Goal: Task Accomplishment & Management: Manage account settings

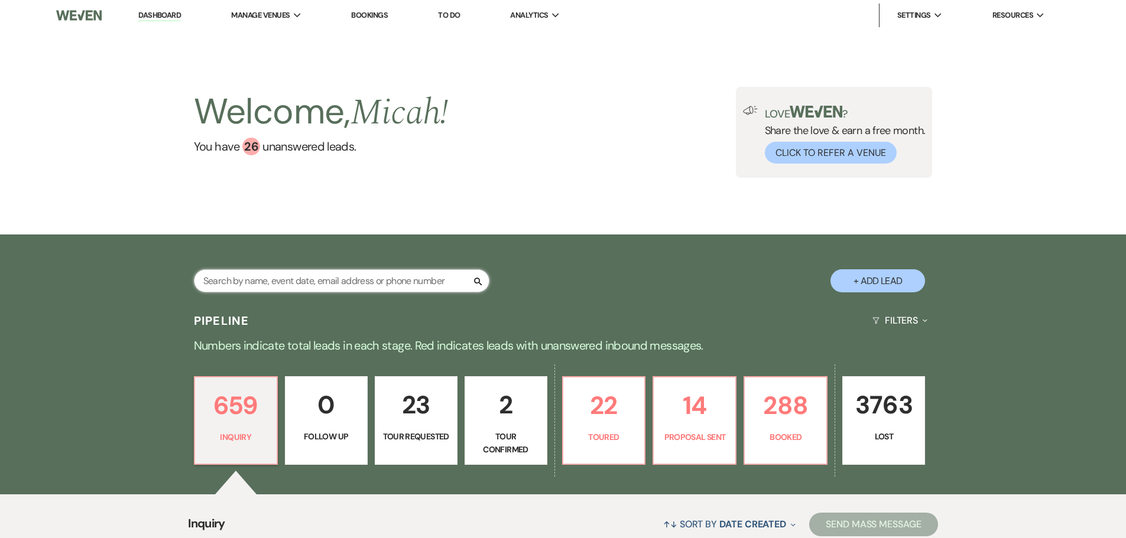
click at [232, 277] on input "text" at bounding box center [341, 280] width 295 height 23
type input "[PERSON_NAME]"
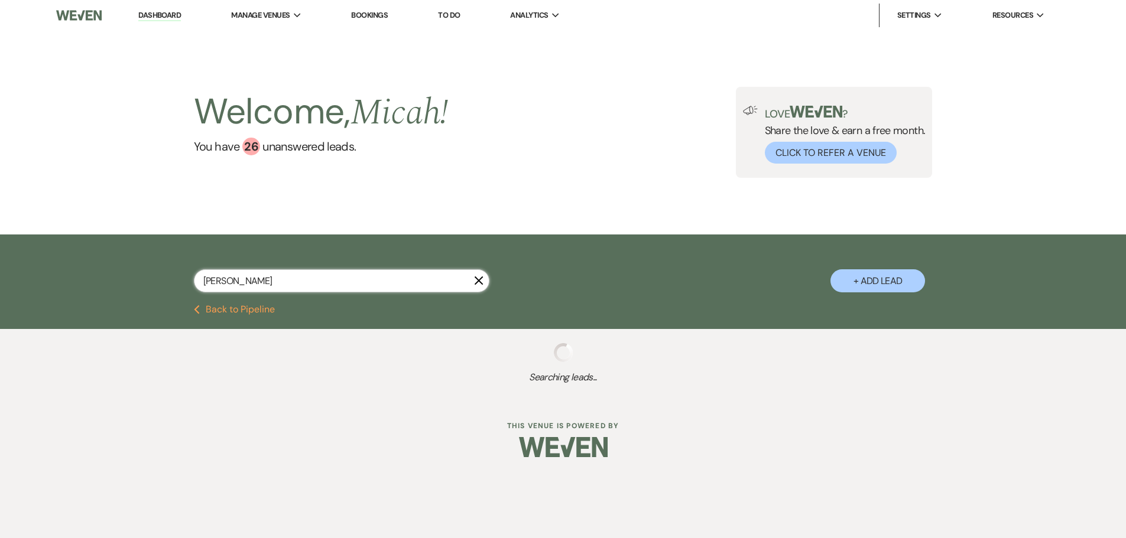
select select "8"
select select "4"
select select "8"
select select "5"
select select "8"
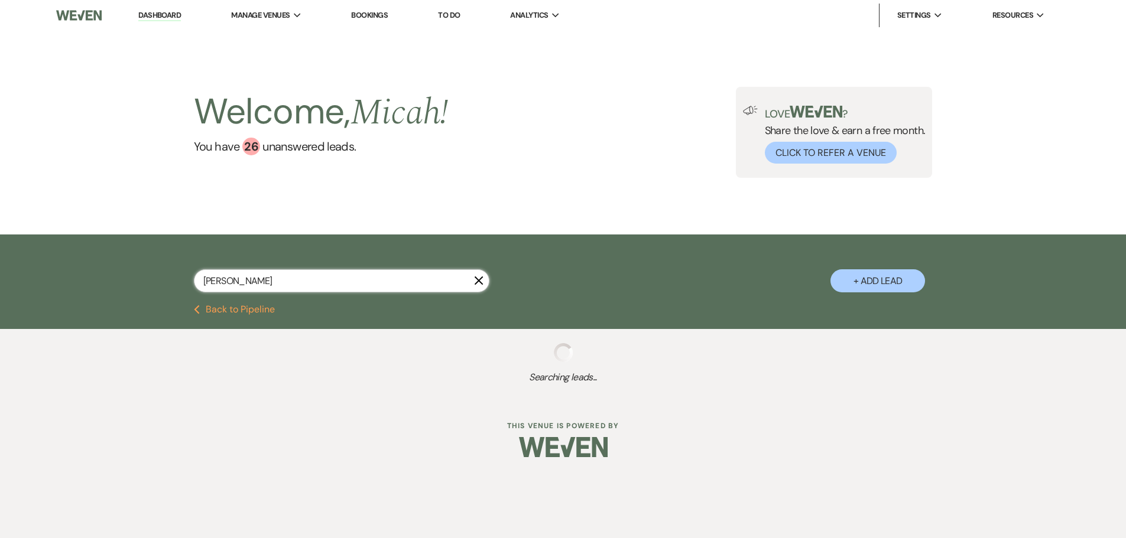
select select "5"
select select "8"
select select "5"
select select "8"
select select "5"
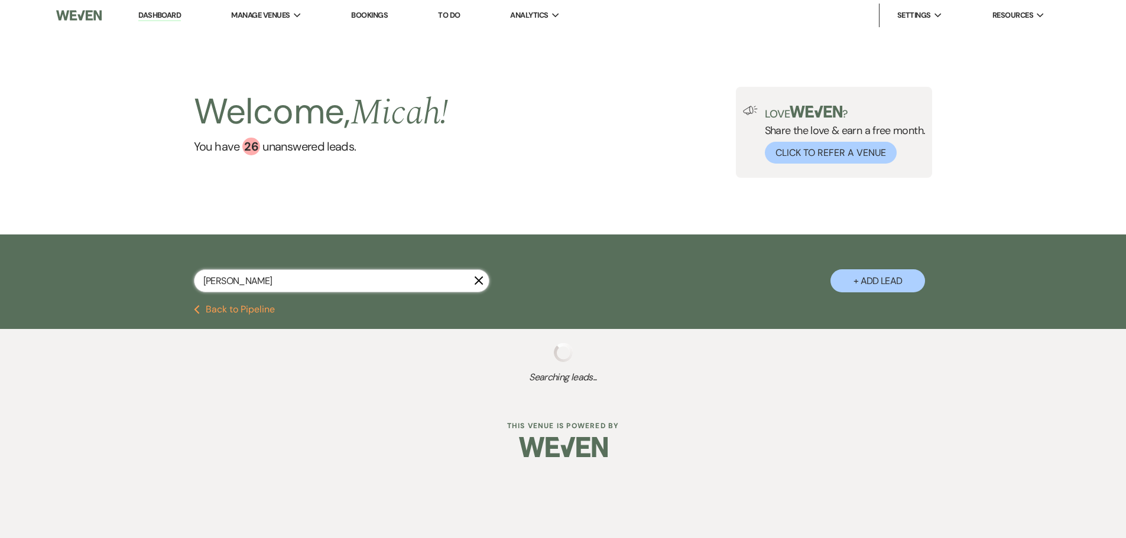
select select "8"
select select "5"
select select "8"
select select "5"
select select "8"
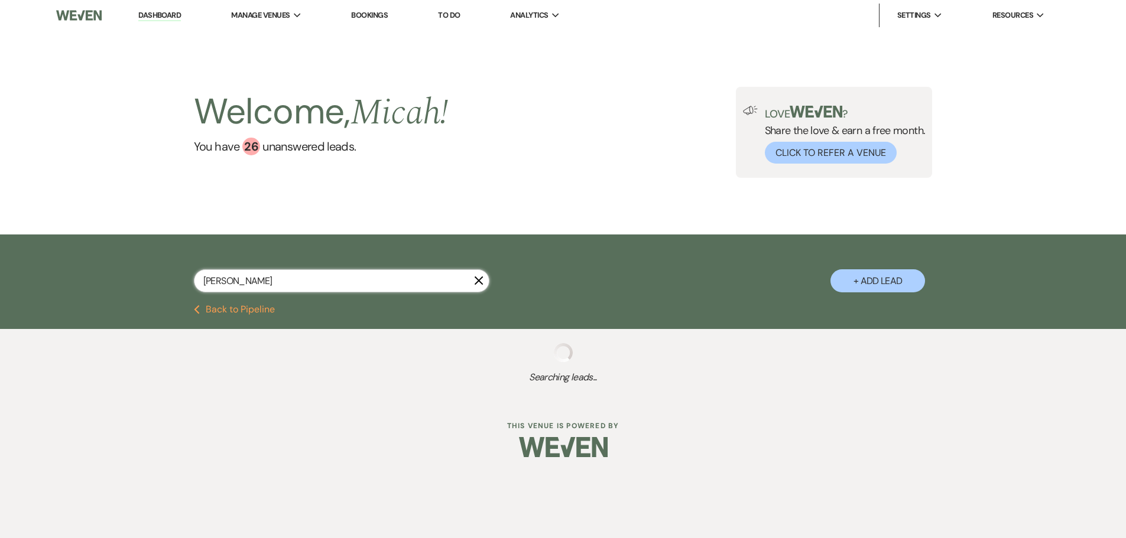
select select "5"
select select "8"
select select "5"
select select "8"
select select "5"
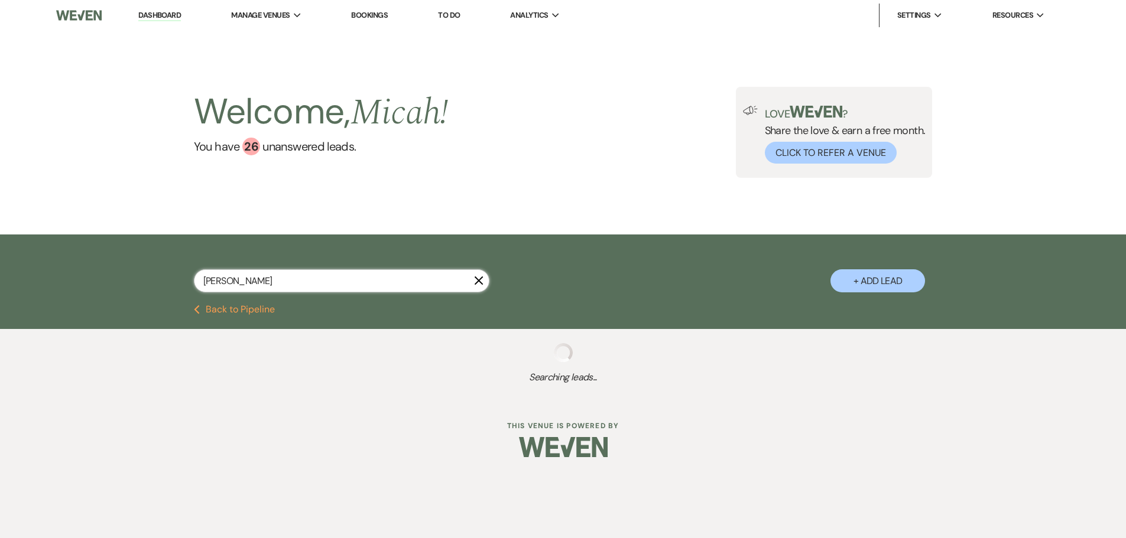
select select "8"
select select "5"
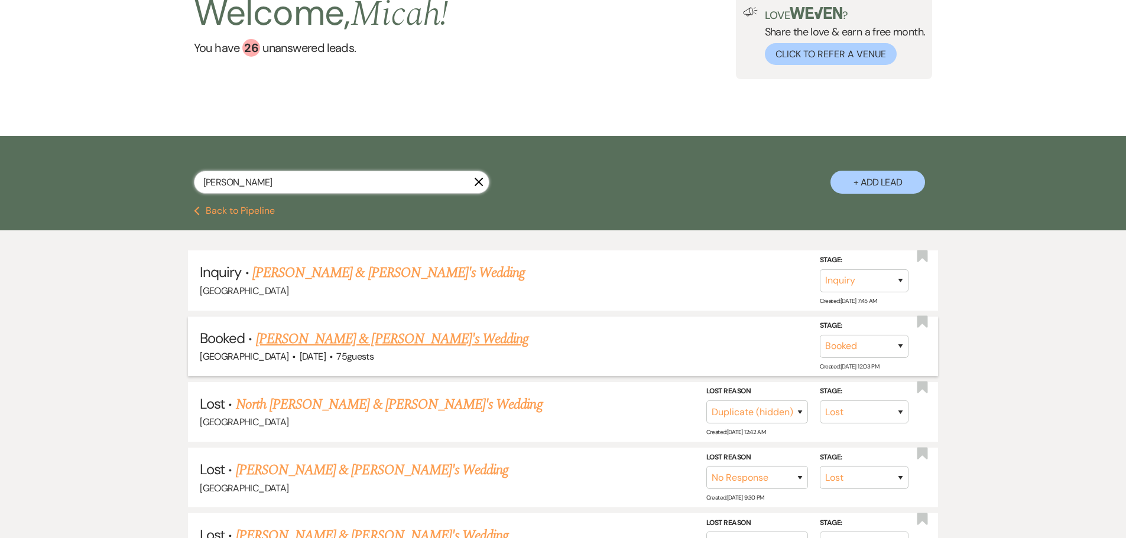
scroll to position [118, 0]
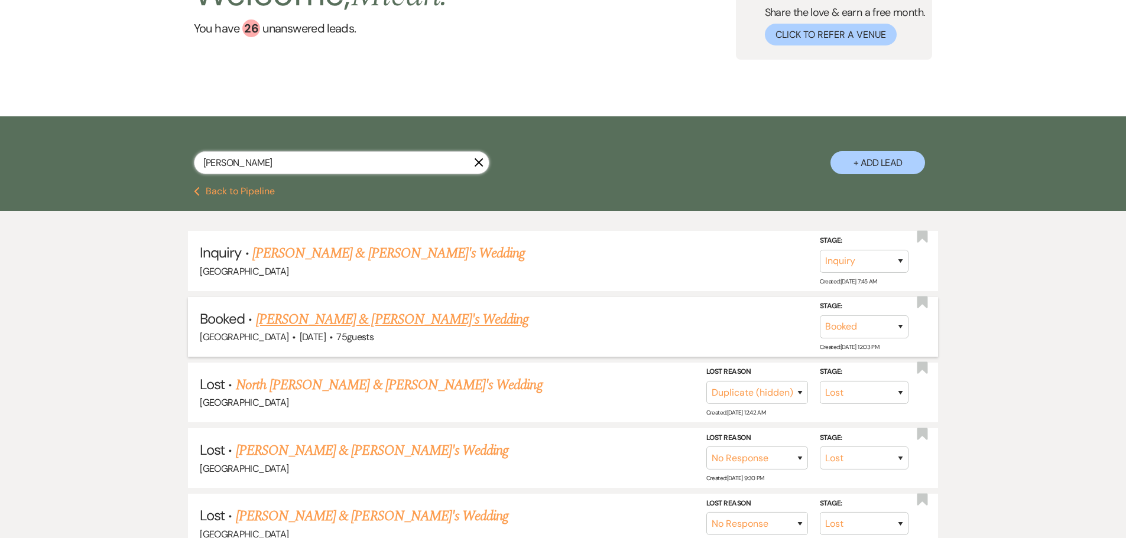
type input "[PERSON_NAME]"
click at [372, 320] on link "[PERSON_NAME] & [PERSON_NAME]'s Wedding" at bounding box center [392, 319] width 273 height 21
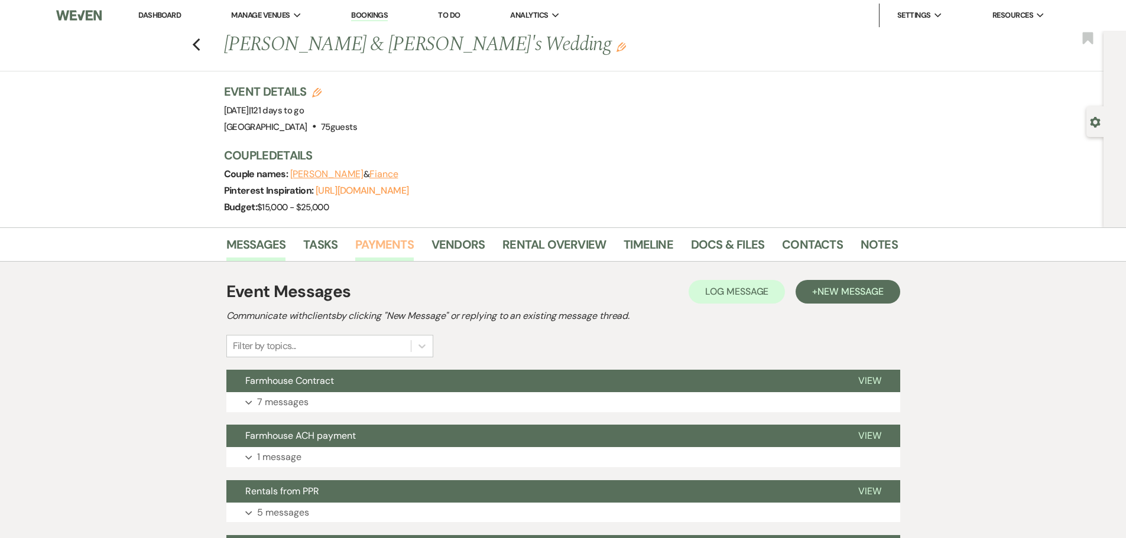
click at [376, 242] on link "Payments" at bounding box center [384, 248] width 59 height 26
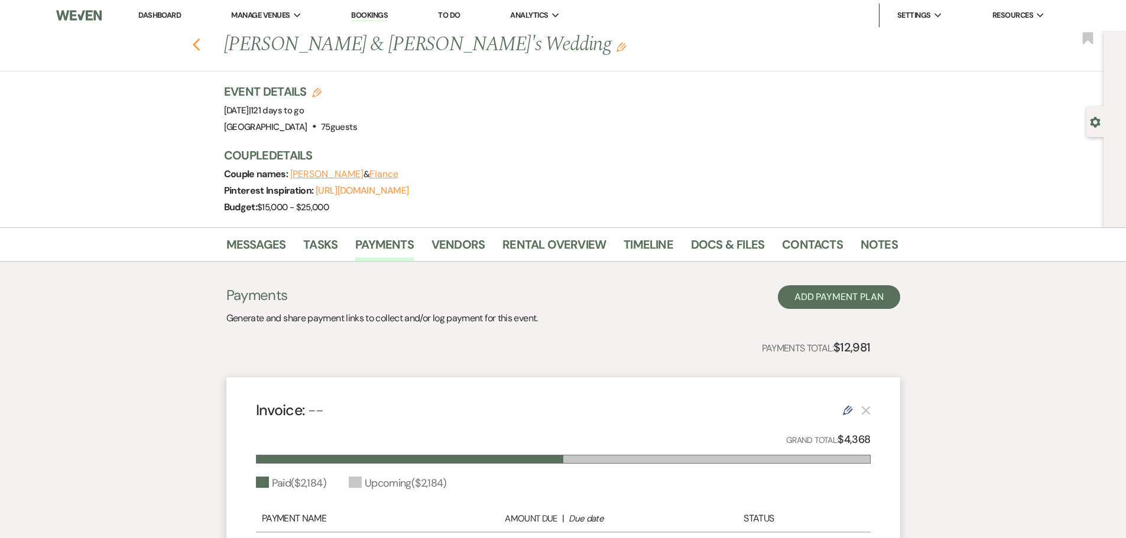
click at [200, 43] on use "button" at bounding box center [196, 44] width 8 height 13
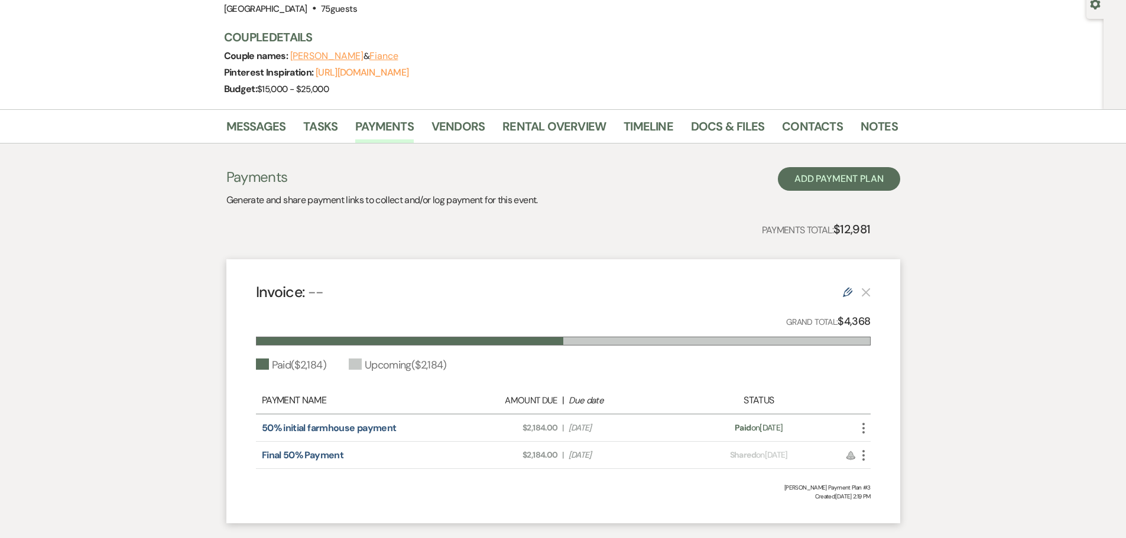
select select "8"
select select "4"
select select "8"
select select "5"
select select "8"
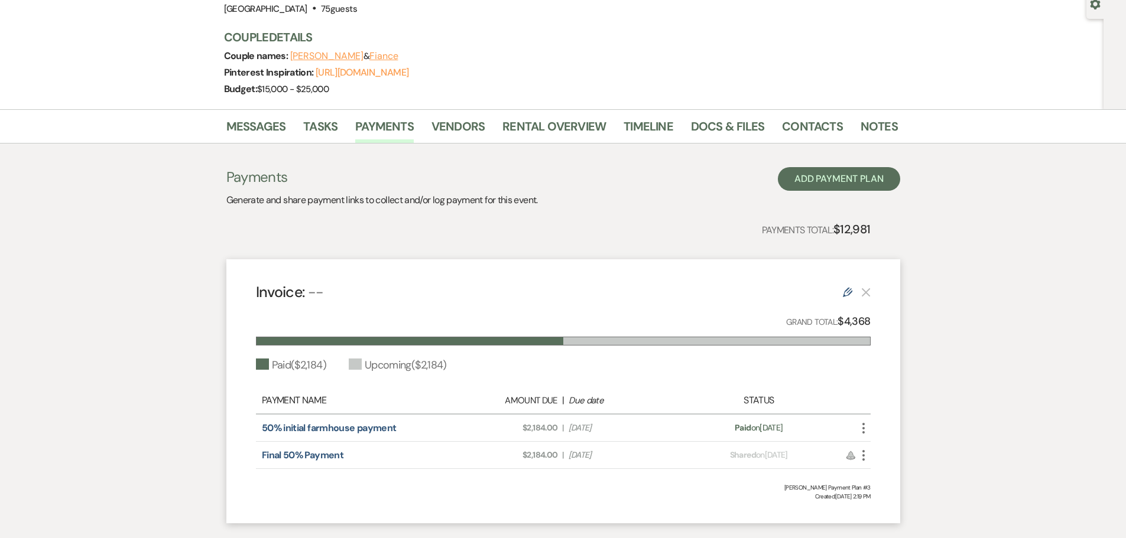
select select "5"
select select "8"
select select "5"
select select "8"
select select "5"
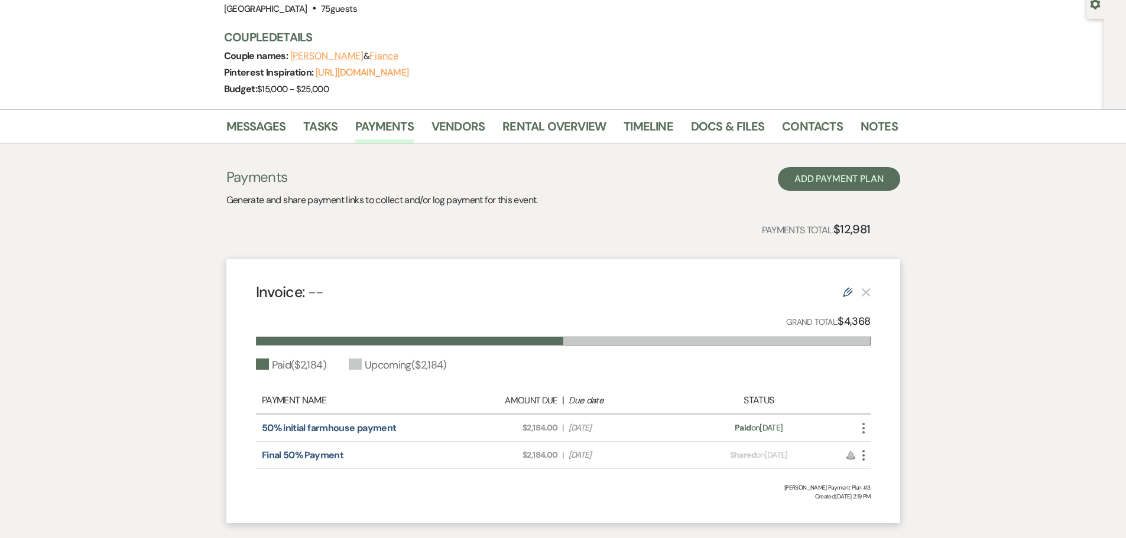
select select "8"
select select "5"
select select "8"
select select "5"
select select "8"
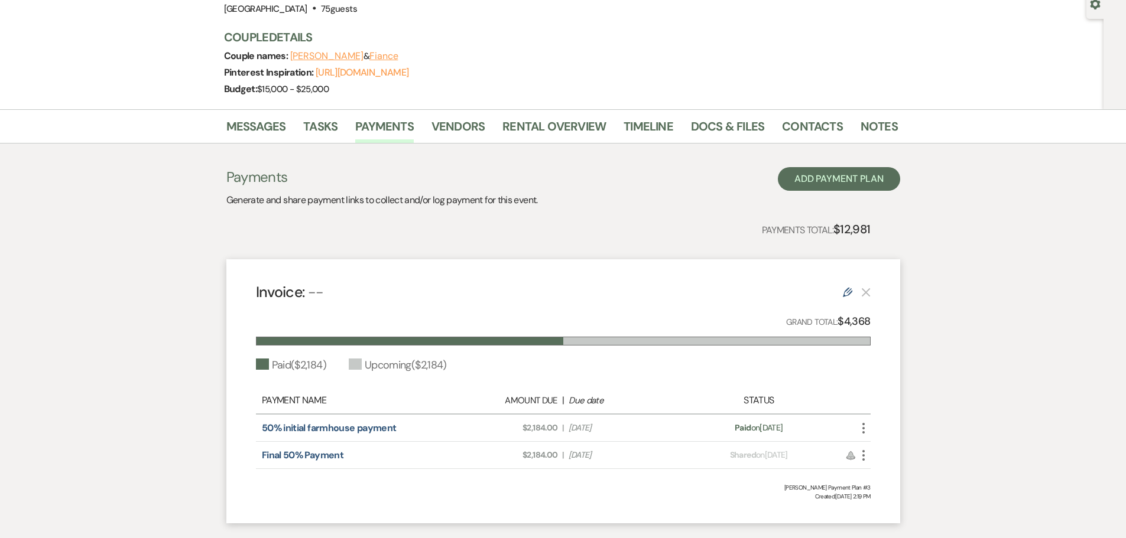
select select "5"
select select "8"
select select "5"
select select "8"
select select "5"
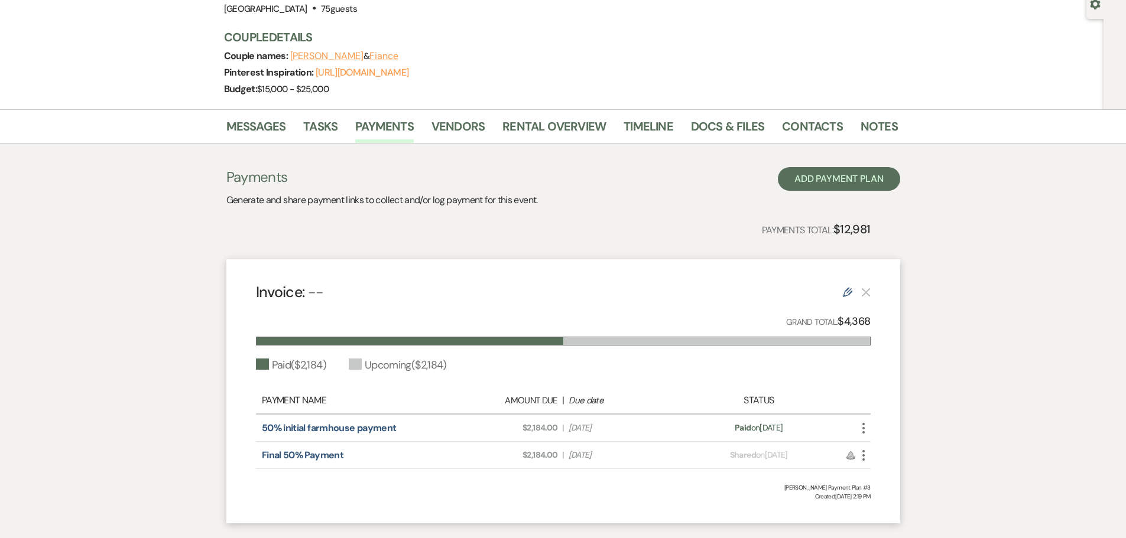
select select "8"
select select "5"
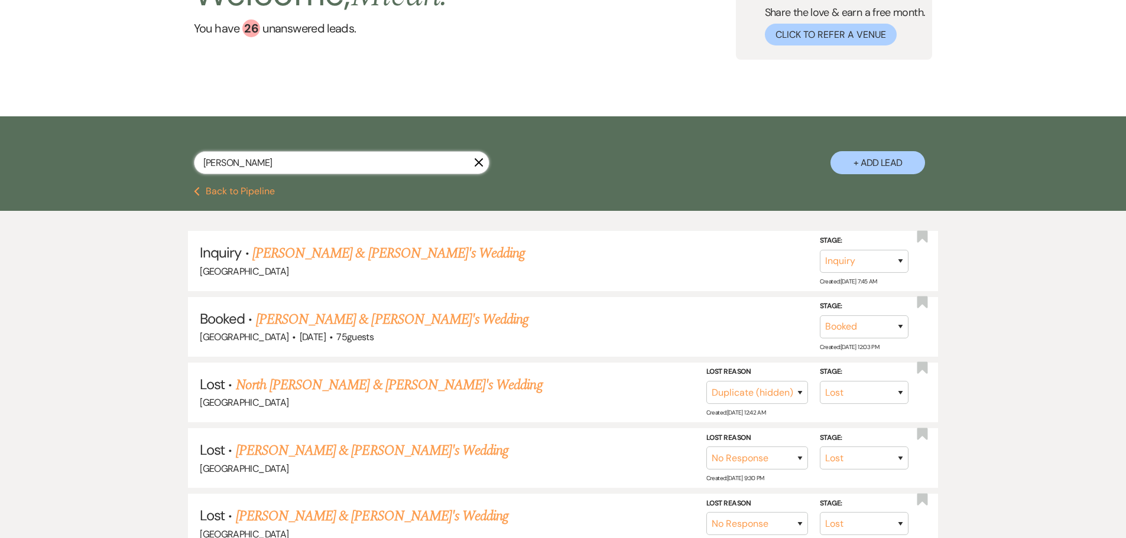
drag, startPoint x: 154, startPoint y: 180, endPoint x: 132, endPoint y: 178, distance: 21.9
click at [132, 178] on div "[PERSON_NAME] X + Add Lead" at bounding box center [563, 151] width 1126 height 71
type input "[PERSON_NAME]"
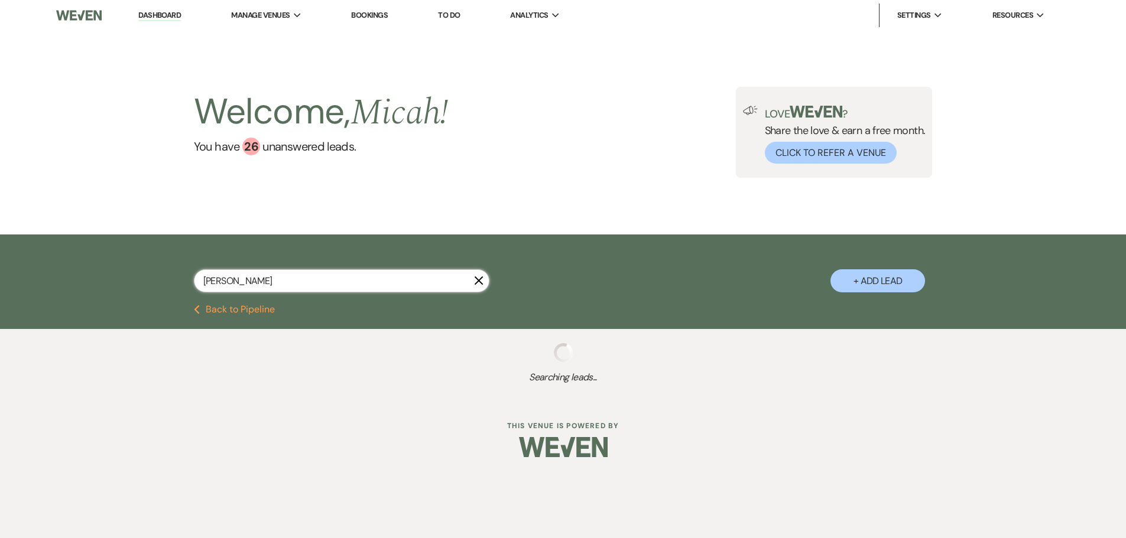
select select "8"
select select "3"
select select "8"
select select "5"
select select "8"
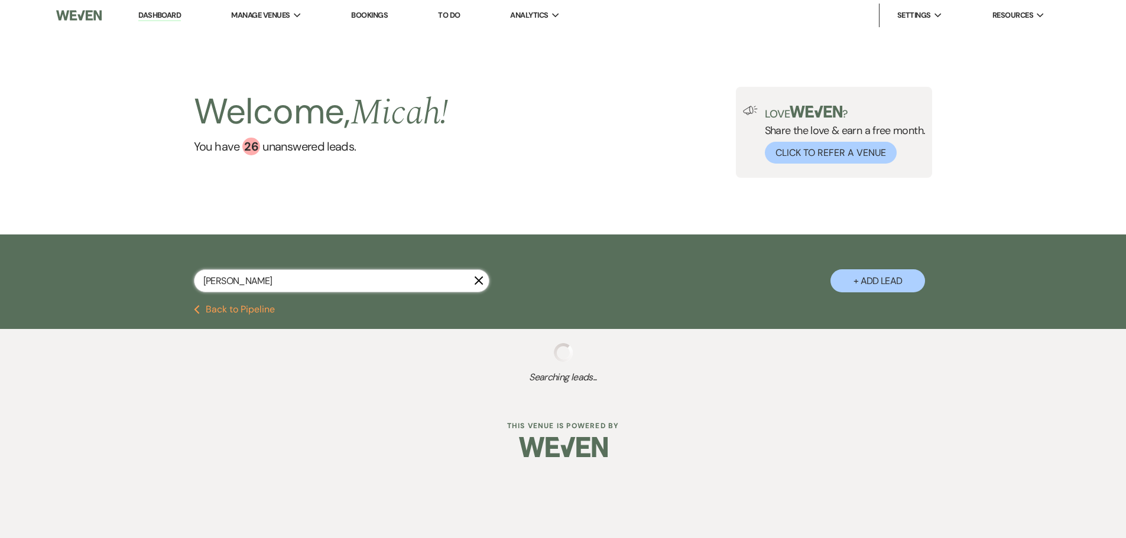
select select "5"
select select "8"
select select "5"
select select "8"
select select "5"
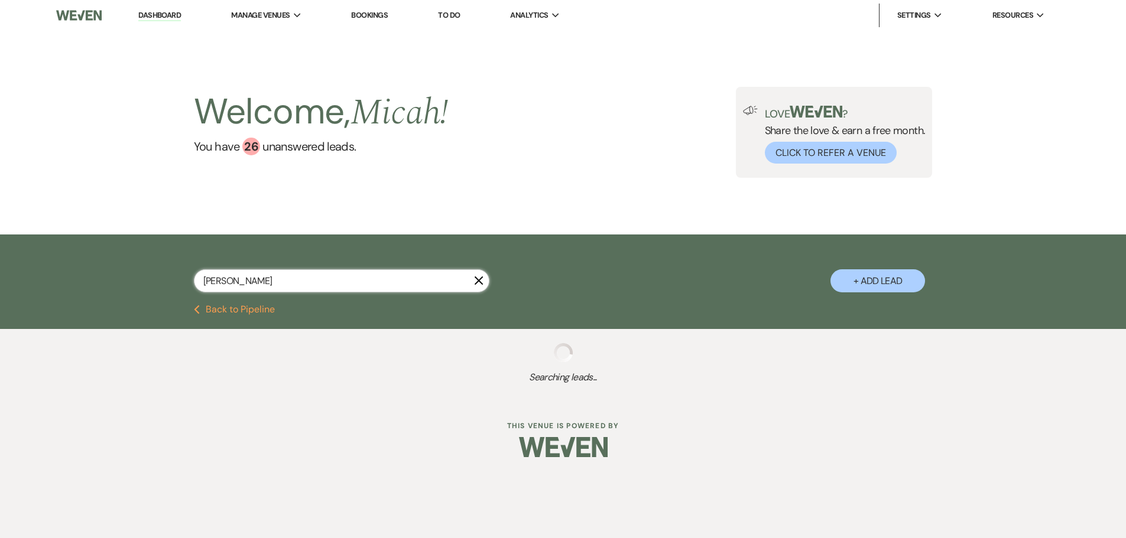
select select "8"
select select "5"
select select "8"
select select "5"
select select "8"
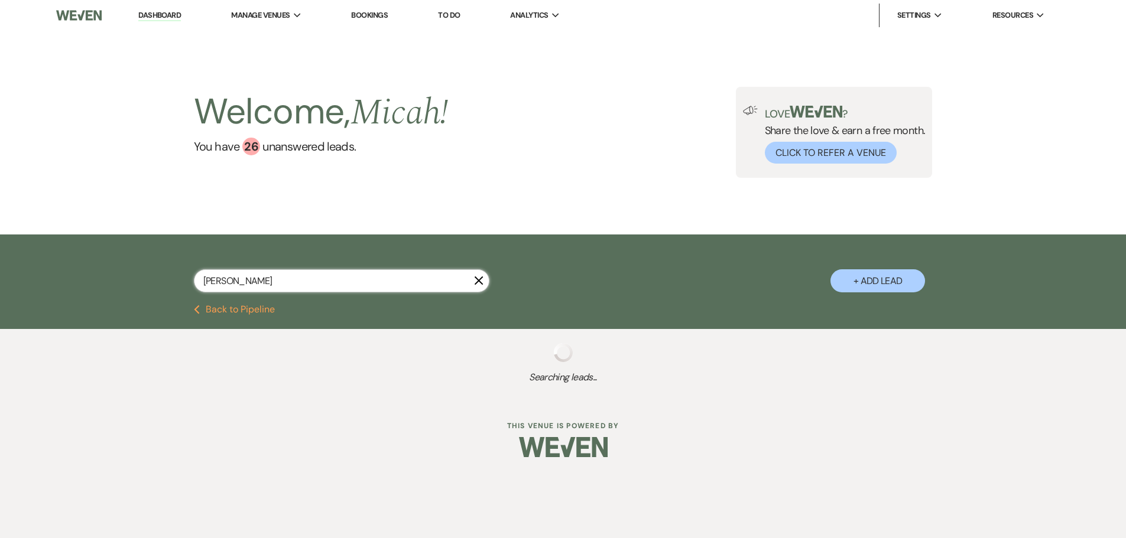
select select "5"
select select "8"
select select "5"
select select "8"
select select "6"
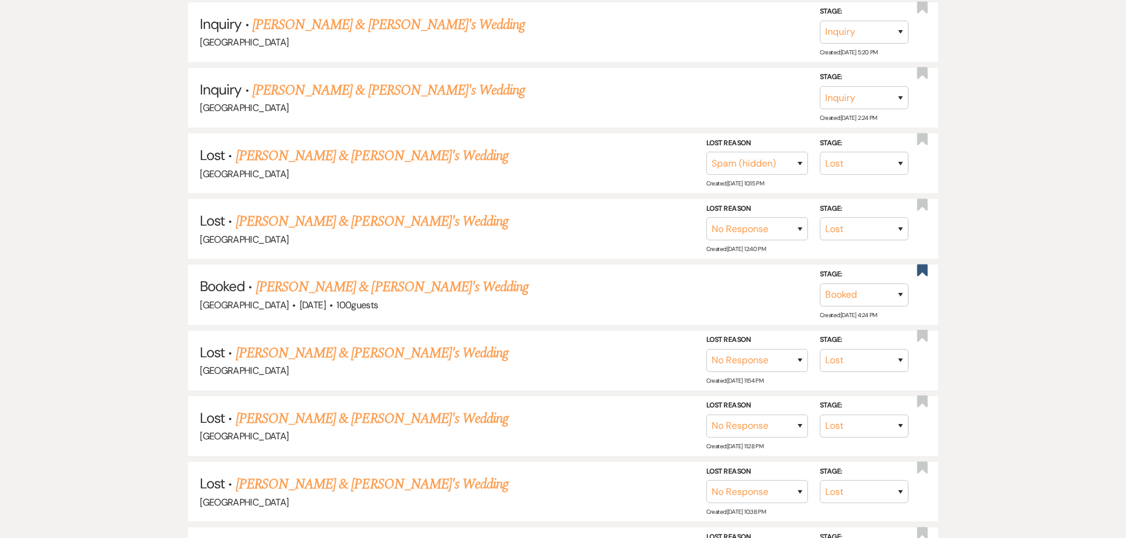
scroll to position [414, 0]
type input "[PERSON_NAME]"
click at [371, 279] on link "[PERSON_NAME] & [PERSON_NAME]'s Wedding" at bounding box center [392, 286] width 273 height 21
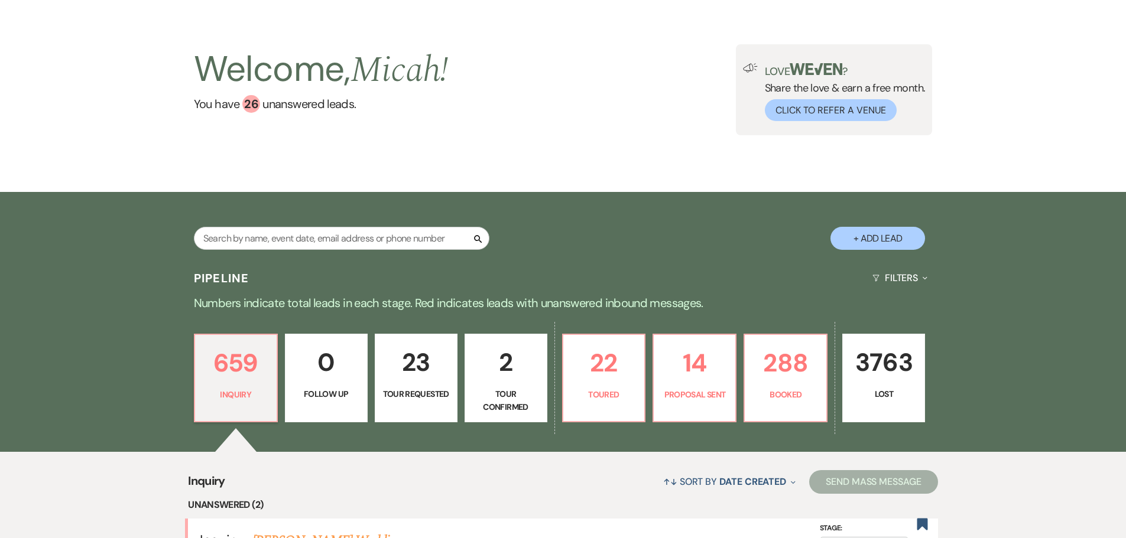
scroll to position [118, 0]
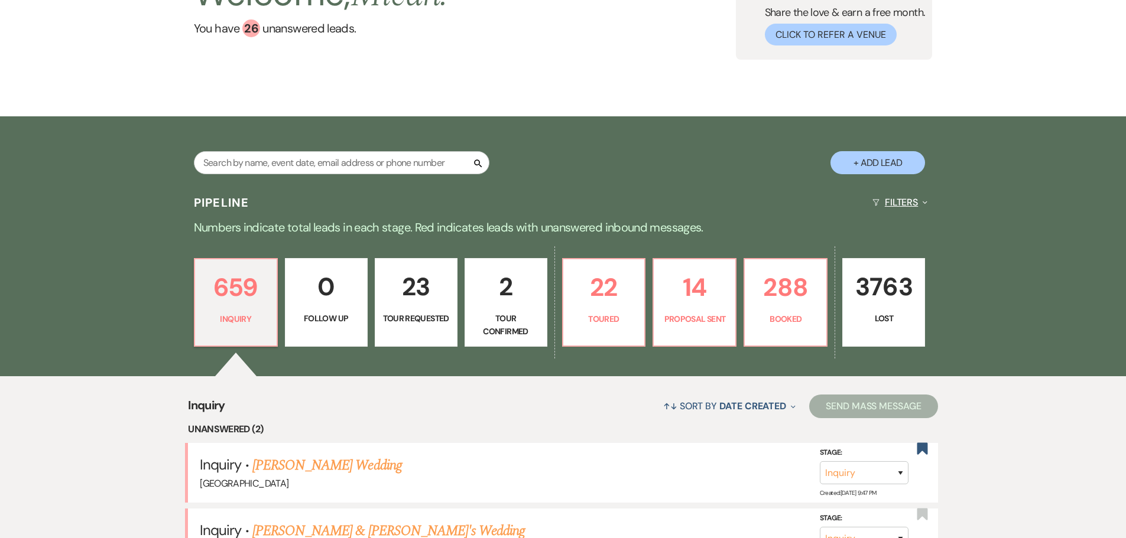
click at [915, 203] on button "Filters Expand" at bounding box center [900, 202] width 64 height 31
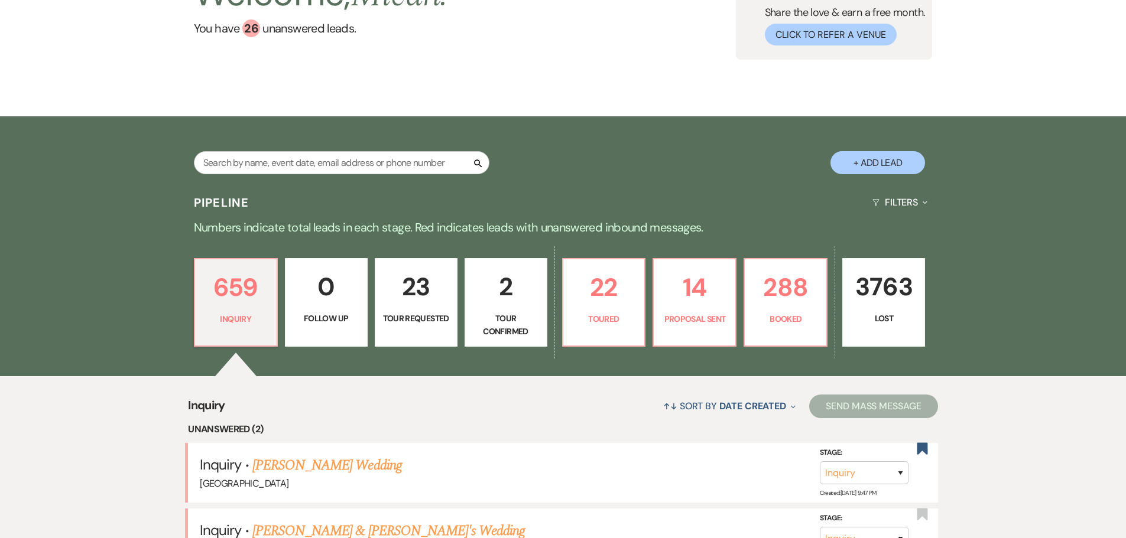
scroll to position [177, 0]
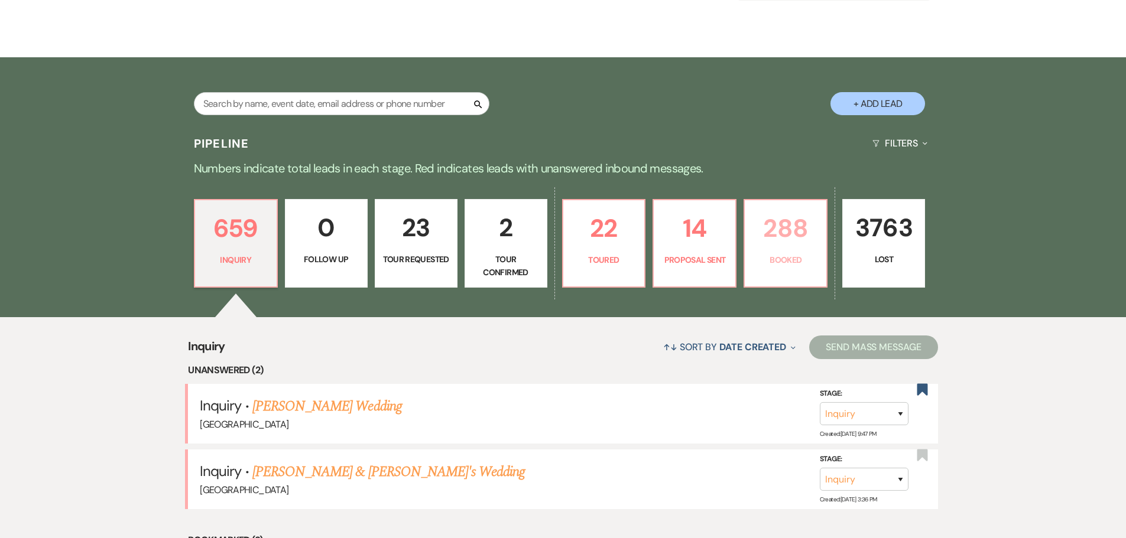
click at [796, 263] on p "Booked" at bounding box center [785, 260] width 67 height 13
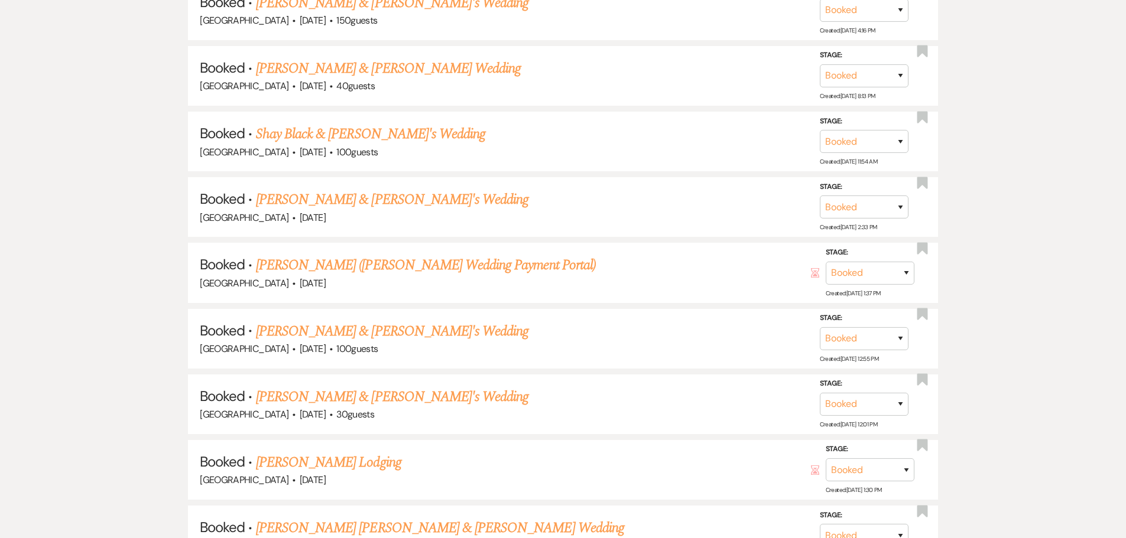
scroll to position [12706, 0]
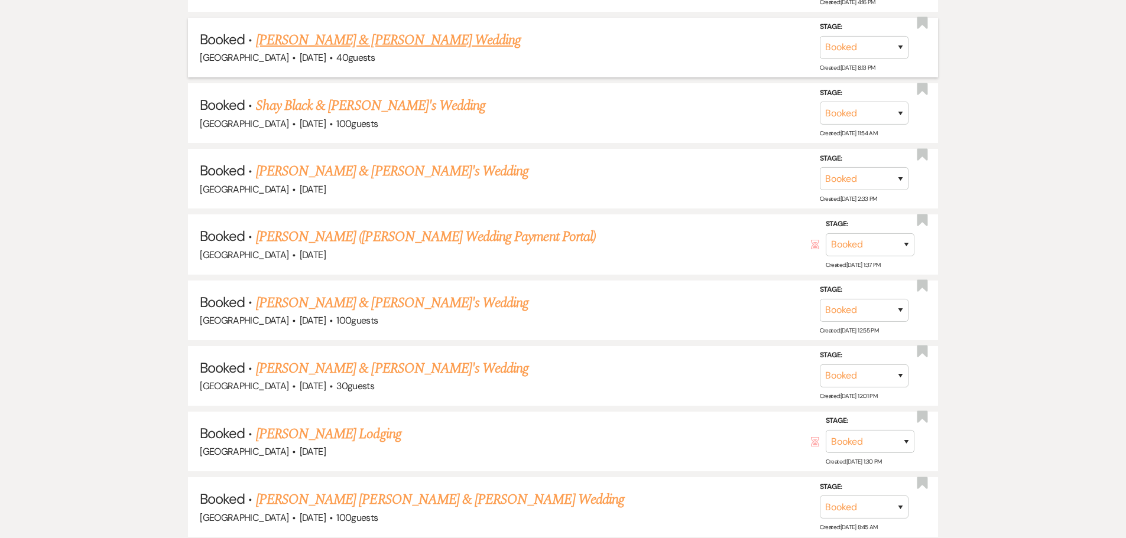
click at [462, 41] on link "Elizabeth Marlow & Elizabeth Marlowe's Wedding" at bounding box center [388, 40] width 265 height 21
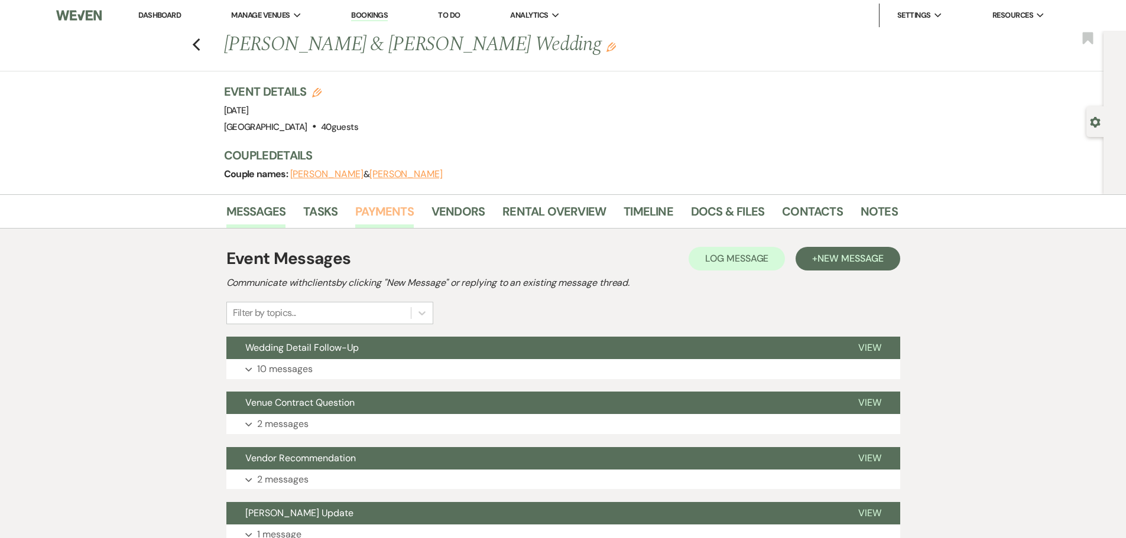
click at [378, 207] on link "Payments" at bounding box center [384, 215] width 59 height 26
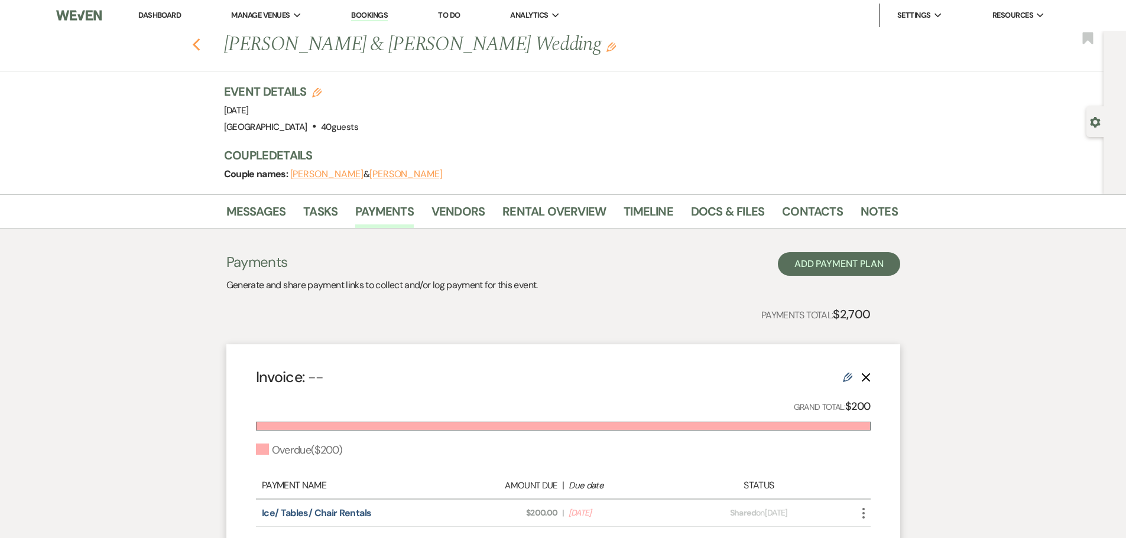
click at [201, 48] on icon "Previous" at bounding box center [196, 45] width 9 height 14
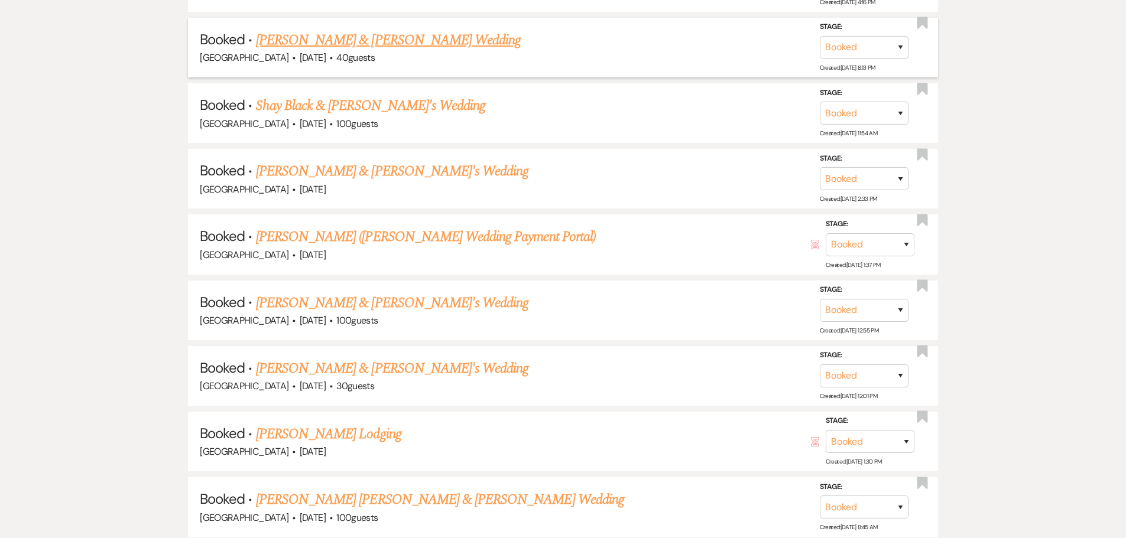
scroll to position [12727, 0]
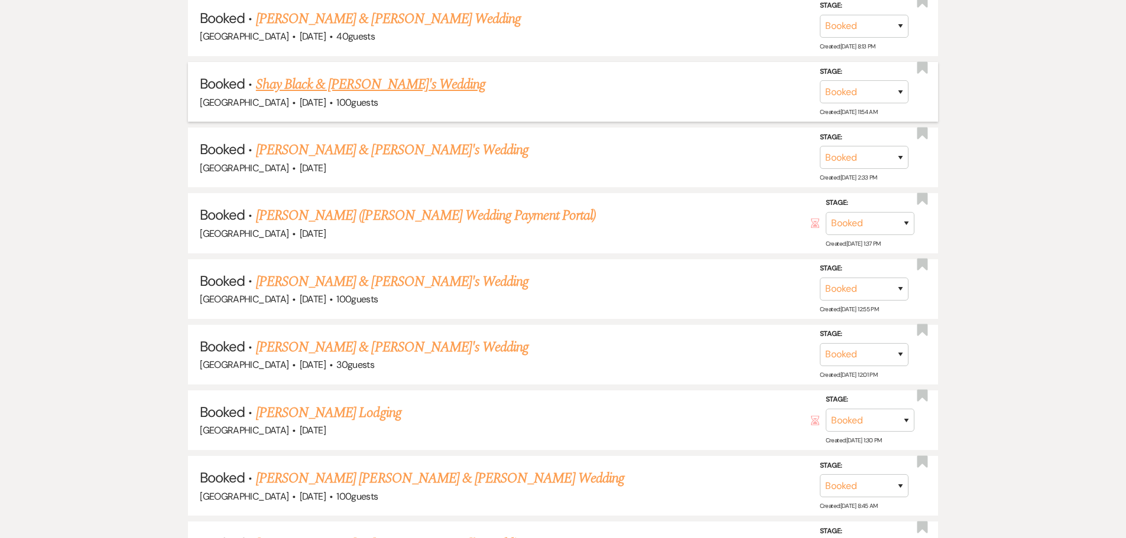
click at [303, 88] on link "Shay Black & Fiance's Wedding" at bounding box center [370, 84] width 229 height 21
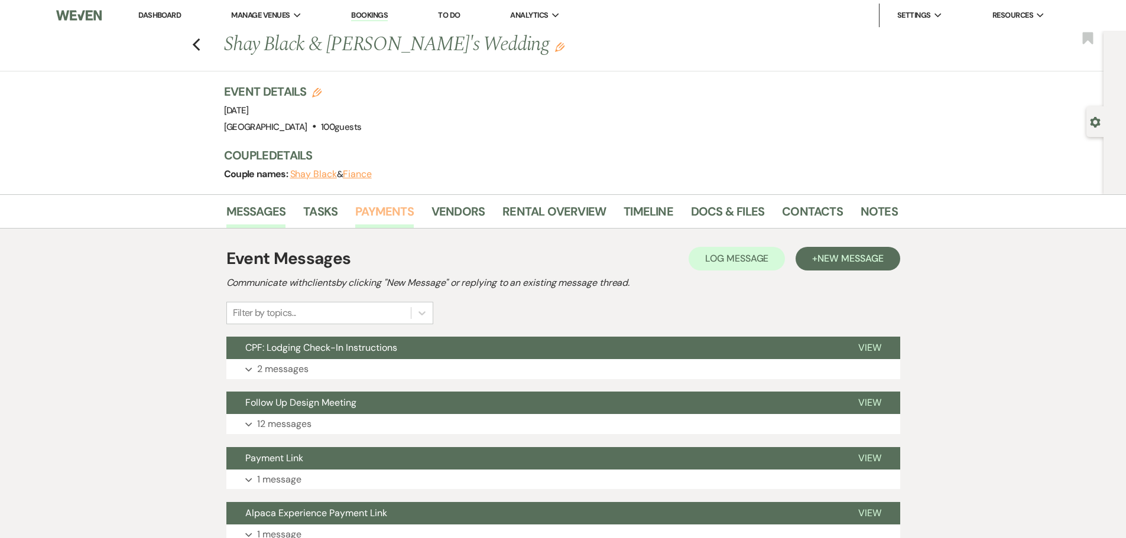
click at [384, 212] on link "Payments" at bounding box center [384, 215] width 59 height 26
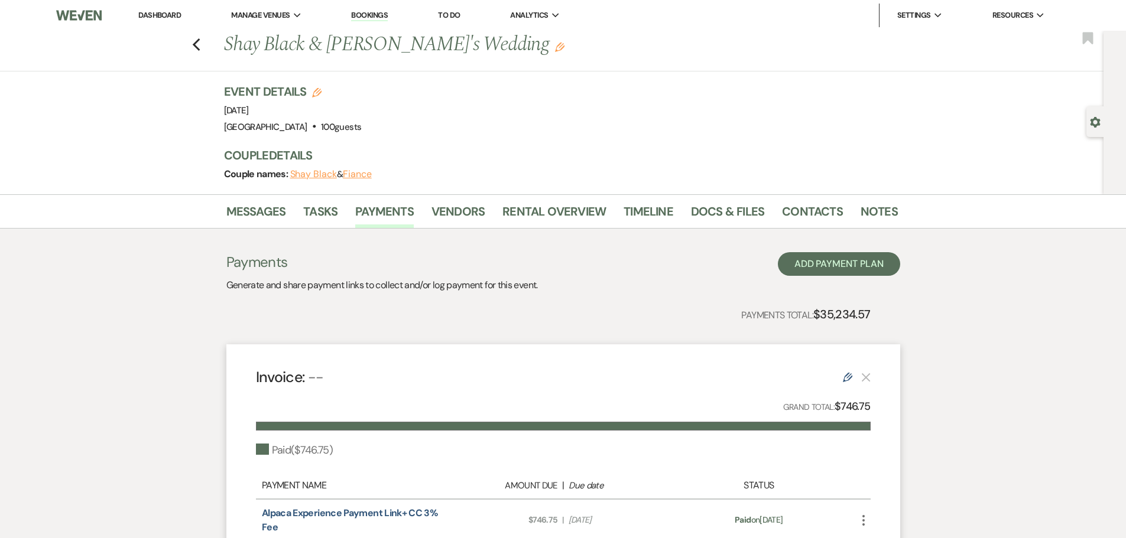
click at [193, 43] on div "Previous Shay Black & Fiance's Wedding Edit Bookmark" at bounding box center [548, 51] width 1109 height 41
click at [200, 43] on use "button" at bounding box center [196, 44] width 8 height 13
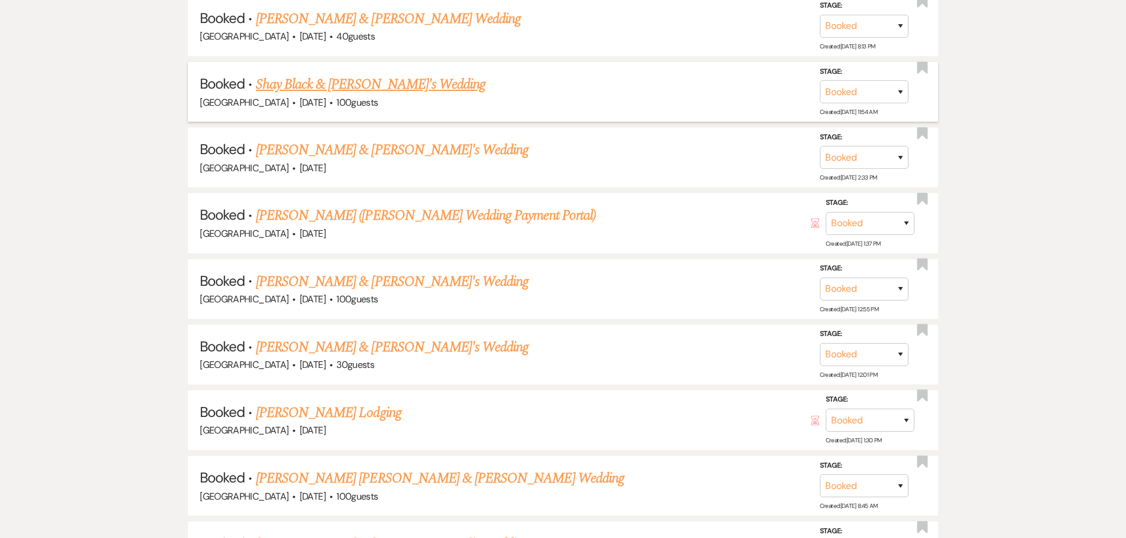
scroll to position [12749, 0]
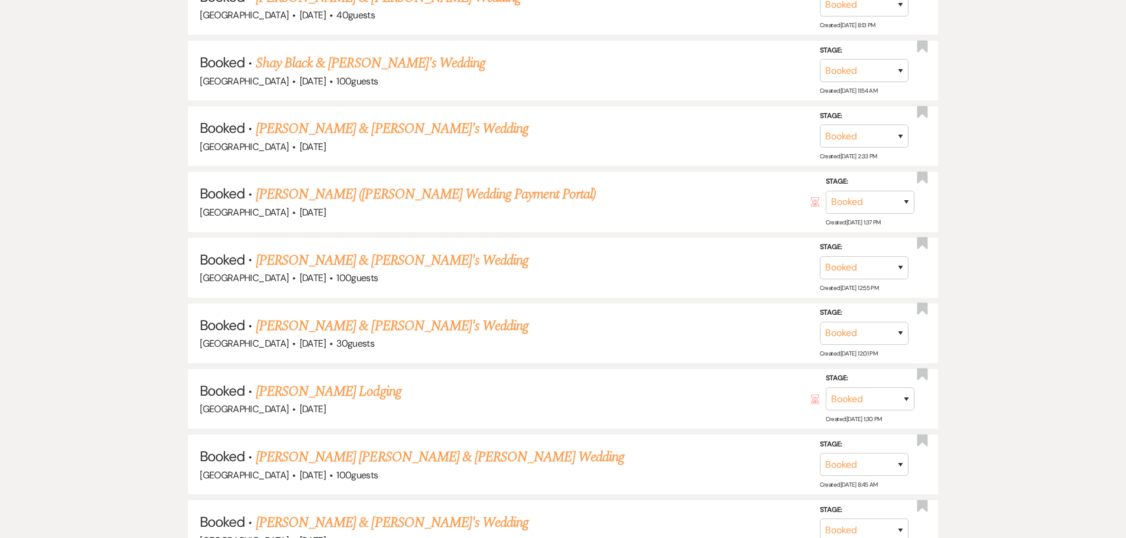
click at [290, 128] on link "Jordan Dyer & Emily's Wedding" at bounding box center [392, 128] width 273 height 21
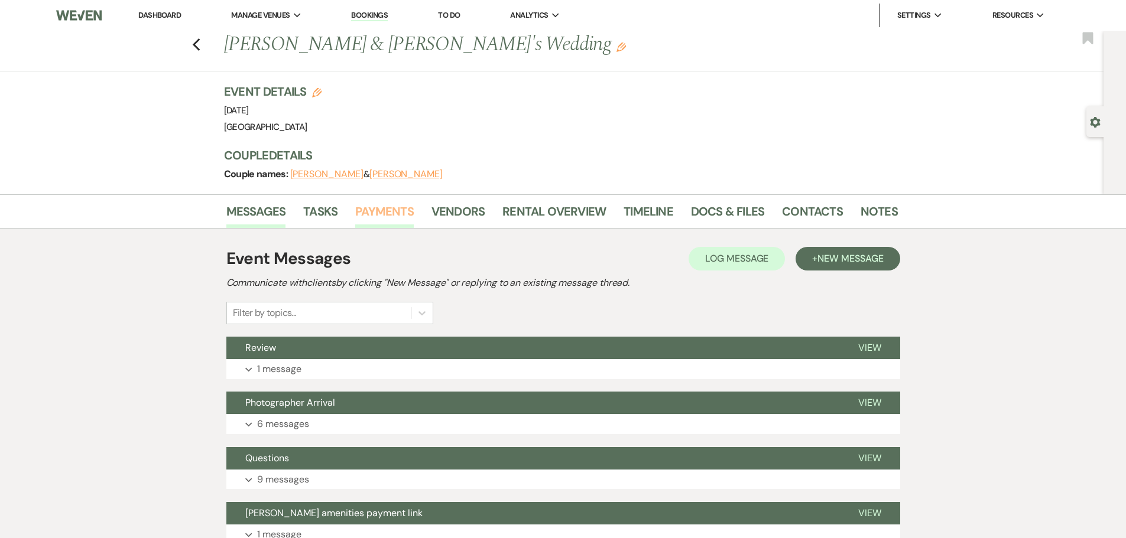
click at [387, 206] on link "Payments" at bounding box center [384, 215] width 59 height 26
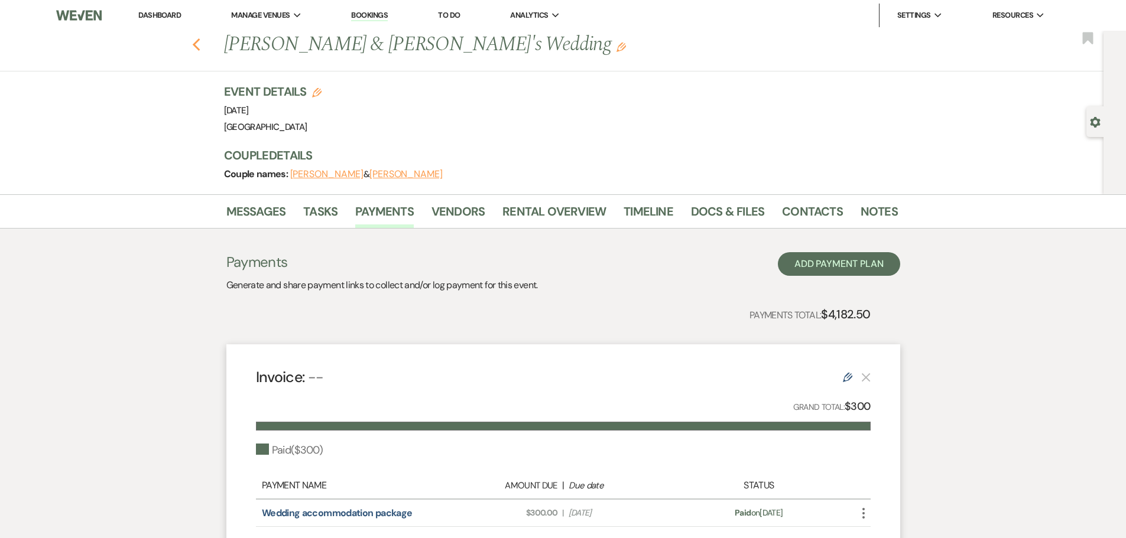
click at [199, 47] on icon "Previous" at bounding box center [196, 45] width 9 height 14
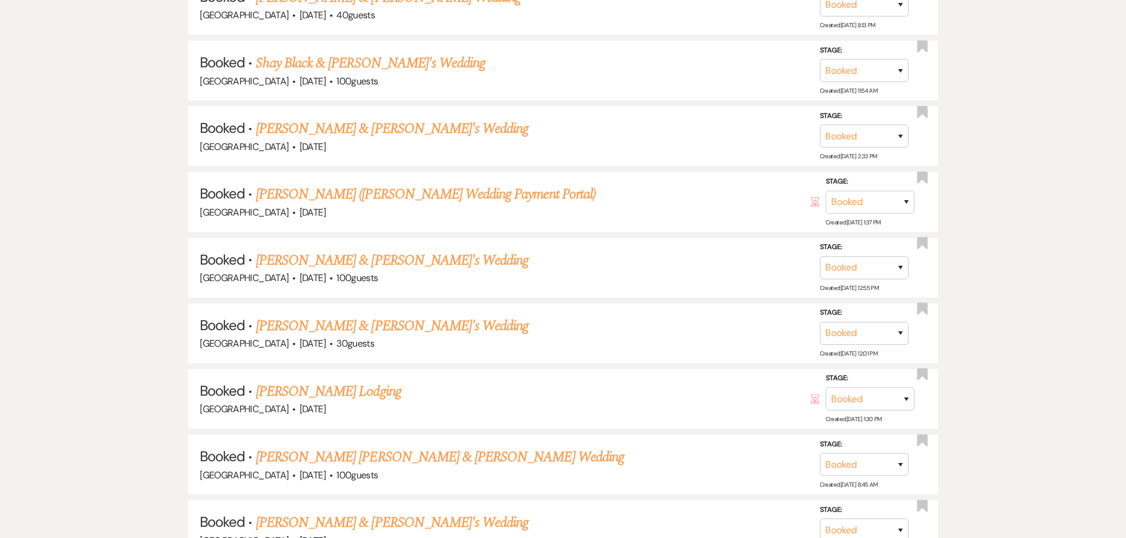
scroll to position [12769, 0]
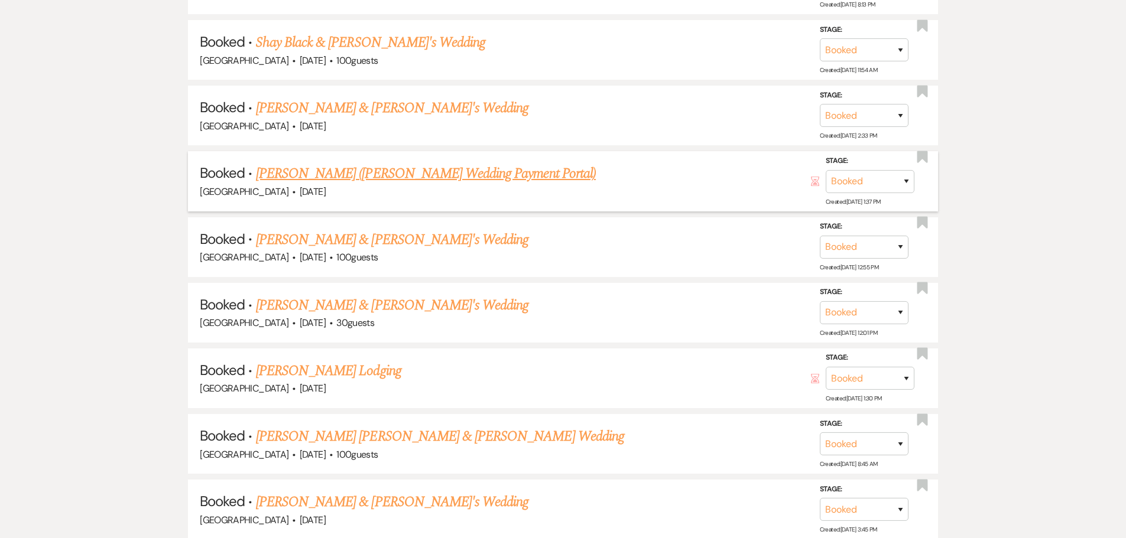
click at [354, 174] on link "Lydia Killough's (Kellys Wedding Payment Portal)" at bounding box center [426, 173] width 340 height 21
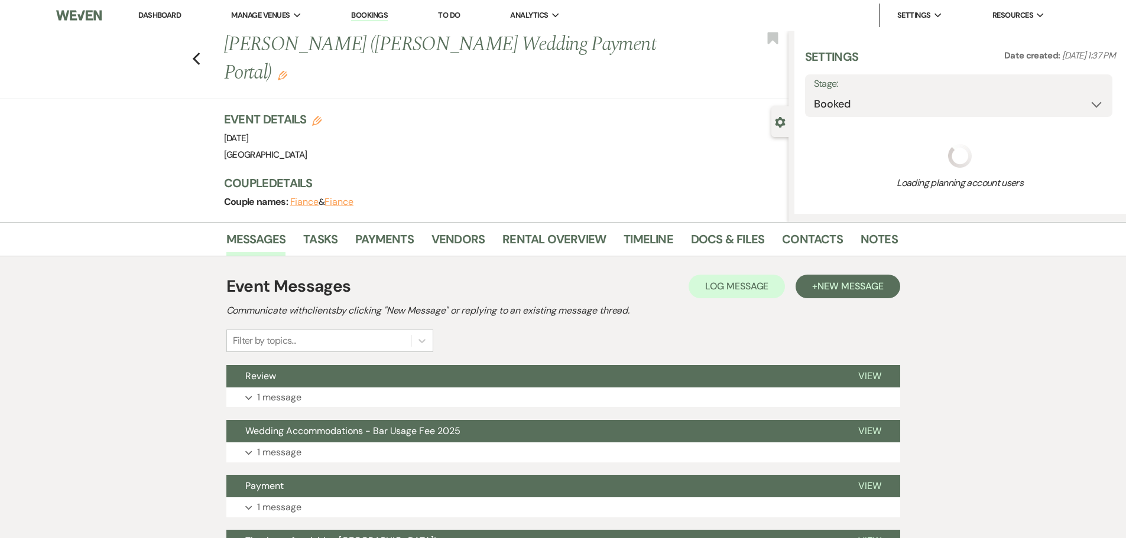
select select "7"
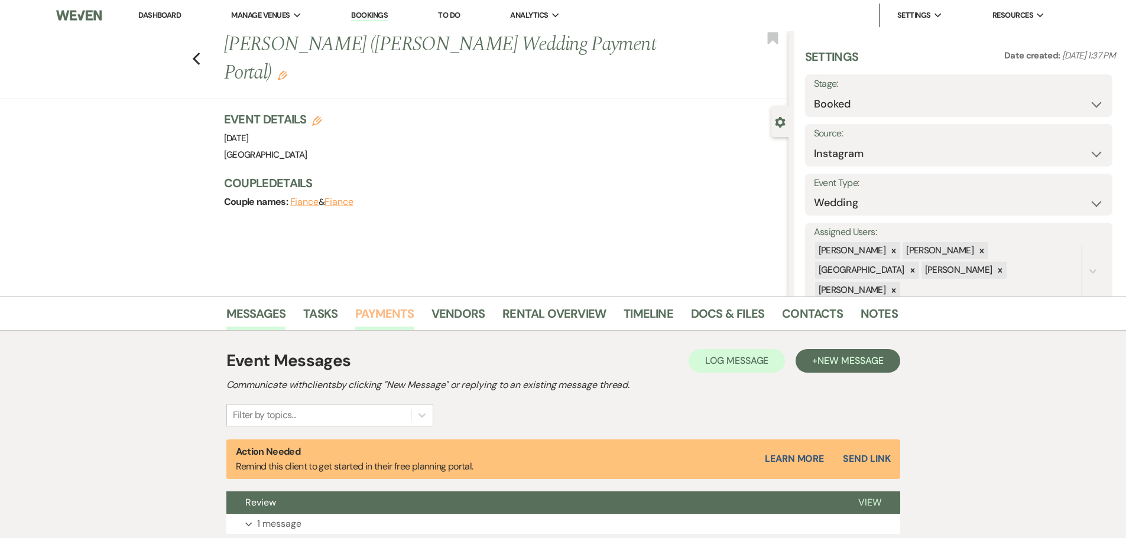
click at [376, 318] on link "Payments" at bounding box center [384, 317] width 59 height 26
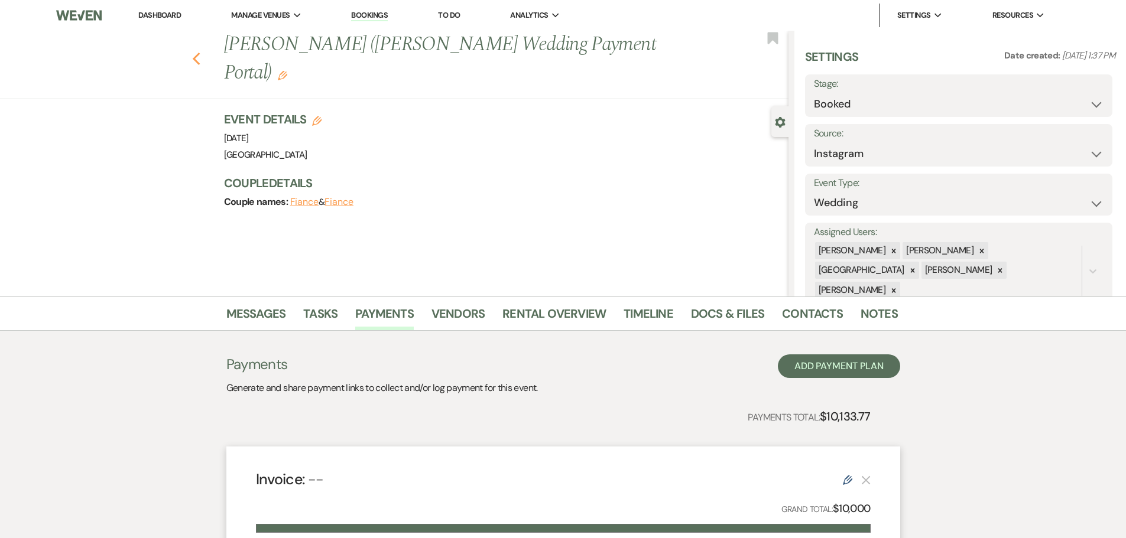
click at [201, 52] on icon "Previous" at bounding box center [196, 59] width 9 height 14
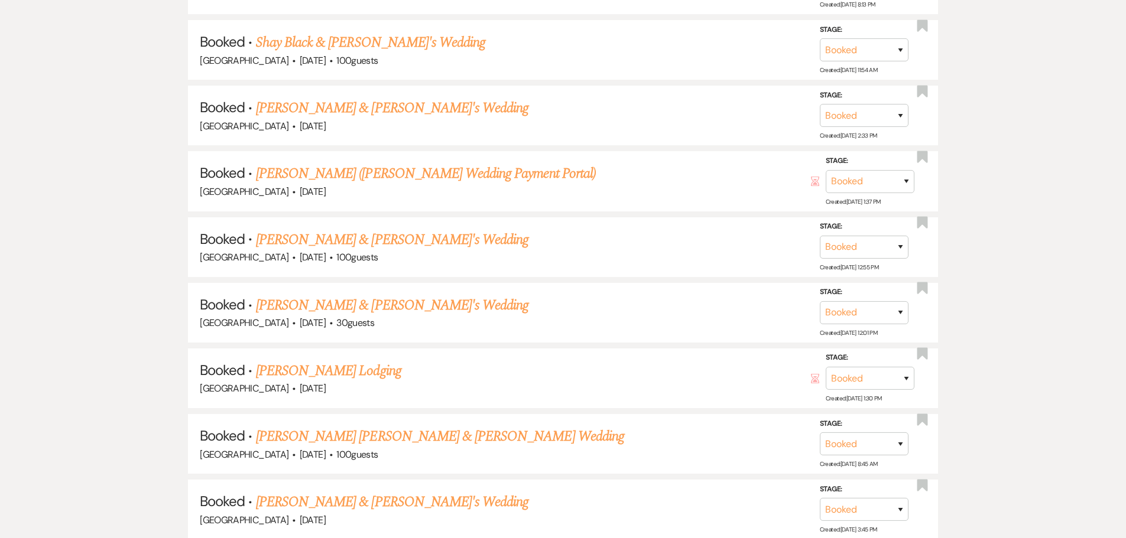
scroll to position [12791, 0]
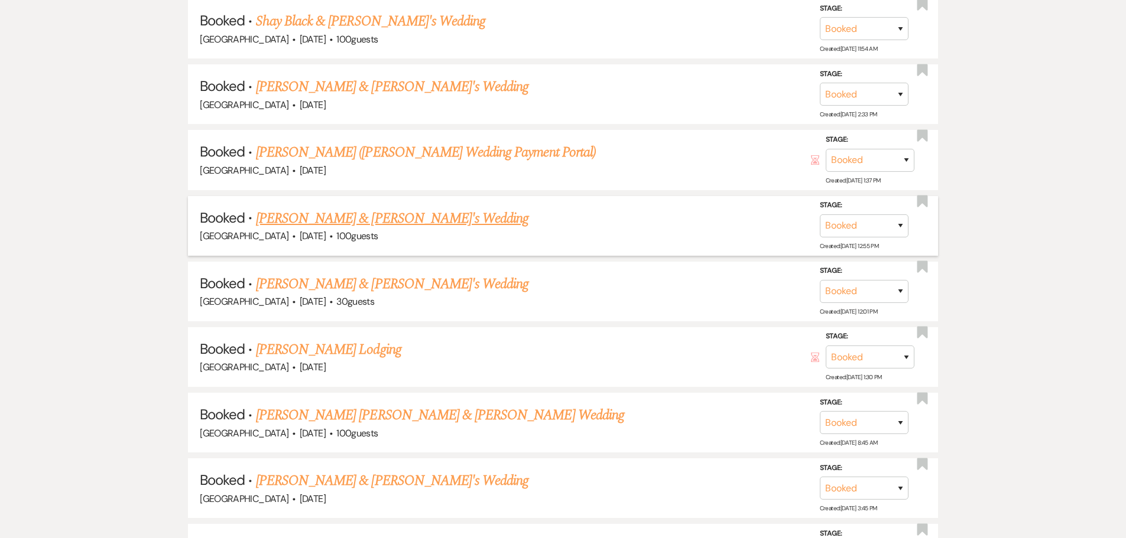
click at [369, 220] on link "Kelly Killough & Fiance's Wedding" at bounding box center [392, 218] width 273 height 21
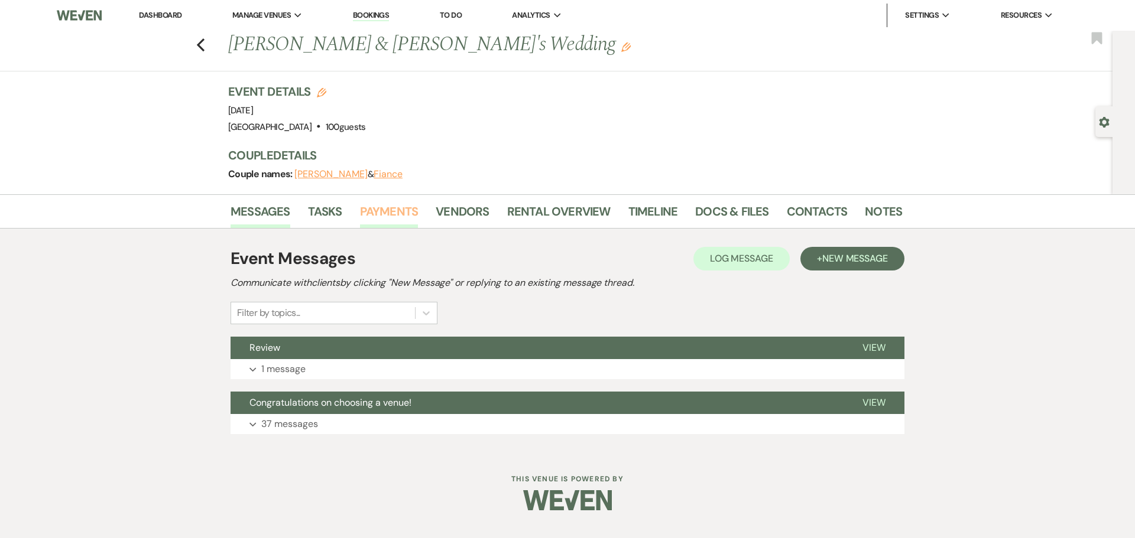
click at [388, 220] on link "Payments" at bounding box center [389, 215] width 59 height 26
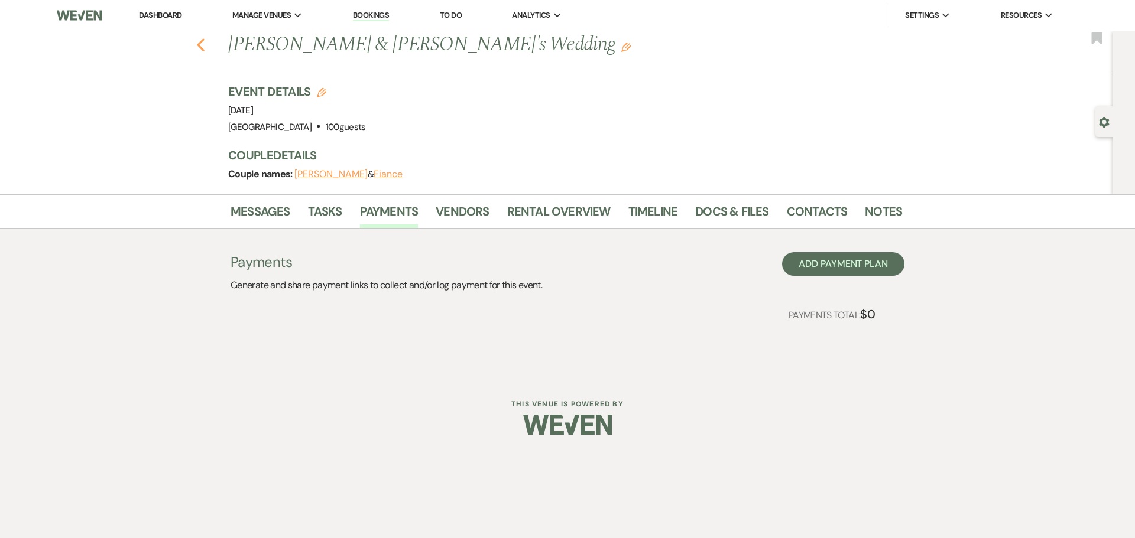
click at [200, 46] on icon "Previous" at bounding box center [200, 45] width 9 height 14
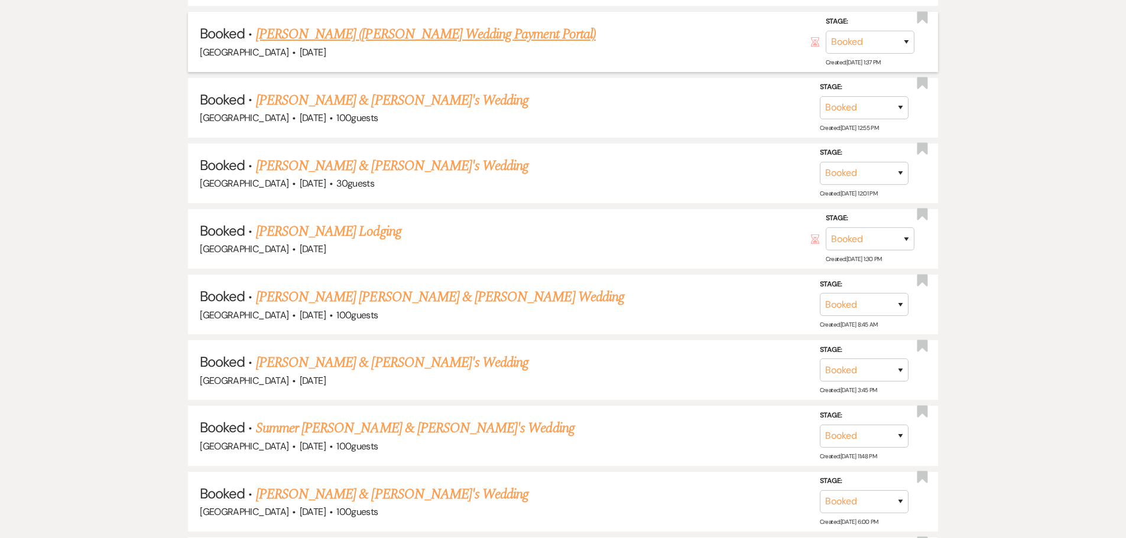
scroll to position [12930, 0]
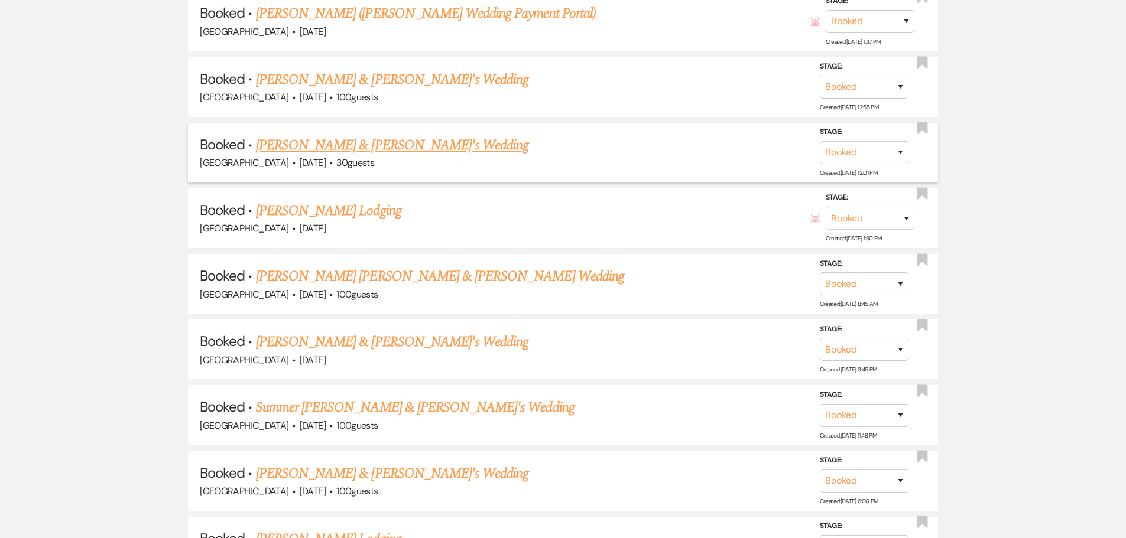
click at [353, 141] on link "Heather & Fiance's Wedding" at bounding box center [392, 145] width 273 height 21
